Goal: Transaction & Acquisition: Purchase product/service

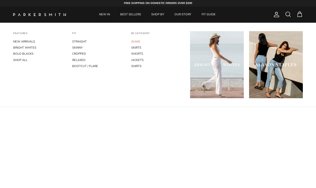
click at [134, 41] on link "JEANS" at bounding box center [158, 41] width 54 height 6
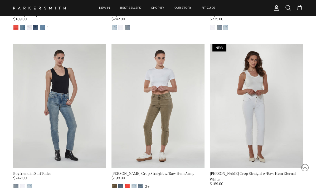
scroll to position [1762, 0]
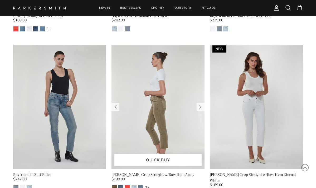
click at [161, 92] on img at bounding box center [157, 107] width 93 height 124
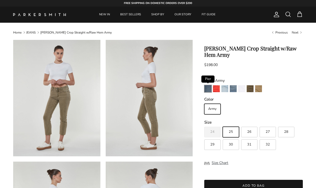
click at [208, 89] on img "Pier" at bounding box center [207, 88] width 7 height 7
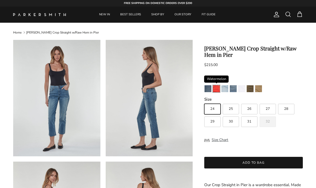
click at [218, 88] on img "Watermelon" at bounding box center [216, 88] width 7 height 7
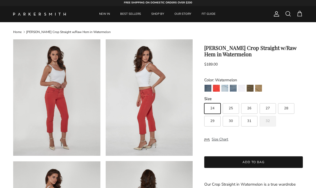
scroll to position [0, 0]
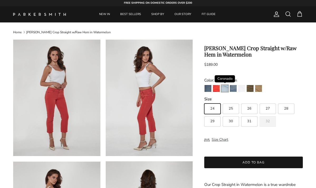
click at [224, 88] on img "Coronado" at bounding box center [224, 88] width 7 height 7
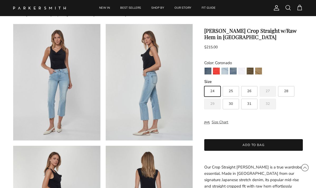
scroll to position [19, 0]
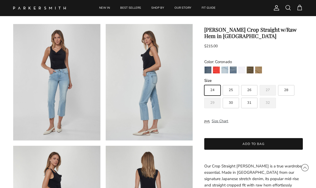
click at [285, 90] on span "28" at bounding box center [286, 89] width 4 height 3
click at [204, 83] on input "28" at bounding box center [204, 82] width 0 height 0
radio input "true"
click at [208, 71] on img "Pier" at bounding box center [207, 69] width 7 height 7
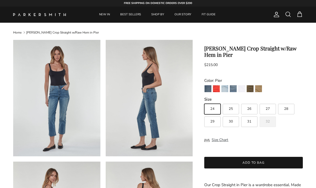
click at [268, 109] on span "27" at bounding box center [267, 108] width 4 height 3
click at [204, 101] on input "27" at bounding box center [204, 101] width 0 height 0
radio input "true"
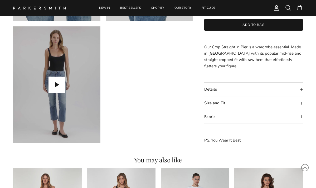
scroll to position [383, 0]
click at [234, 89] on summary "Details" at bounding box center [253, 88] width 99 height 13
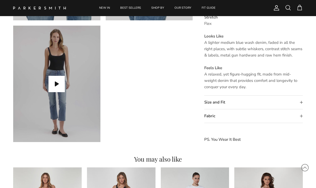
scroll to position [386, 0]
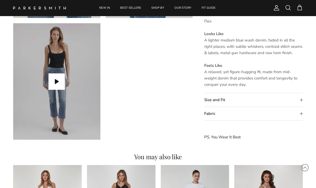
click at [236, 101] on summary "Size and Fit" at bounding box center [253, 99] width 99 height 13
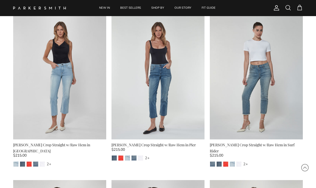
scroll to position [1871, 0]
